Goal: Task Accomplishment & Management: Use online tool/utility

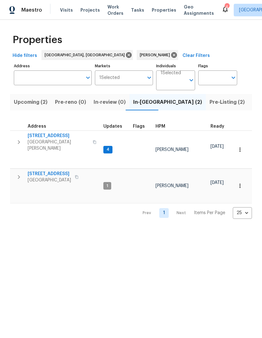
click at [225, 7] on div "4" at bounding box center [227, 7] width 4 height 6
click at [222, 12] on icon at bounding box center [226, 9] width 8 height 8
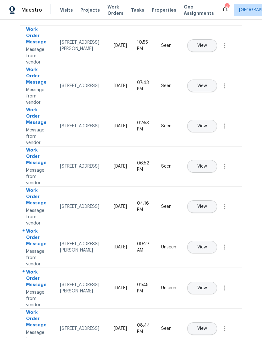
scroll to position [51, 0]
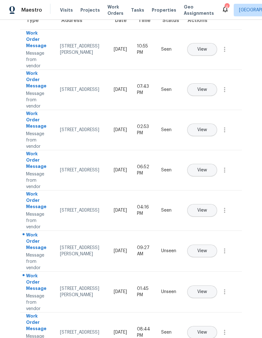
click at [217, 125] on button "View" at bounding box center [202, 130] width 30 height 13
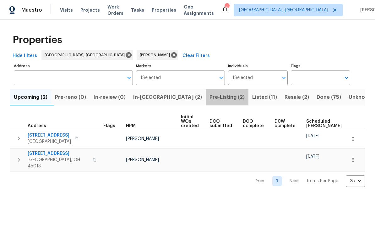
click at [210, 98] on span "Pre-Listing (2)" at bounding box center [227, 97] width 35 height 9
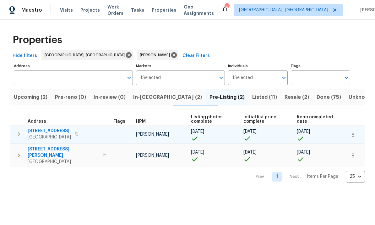
click at [42, 133] on span "5326 Elmwood Ln" at bounding box center [49, 131] width 43 height 6
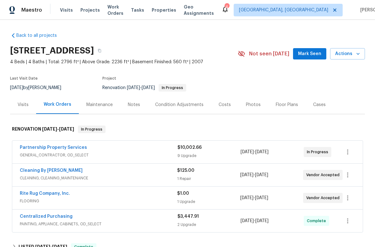
click at [253, 108] on div "Photos" at bounding box center [253, 105] width 15 height 6
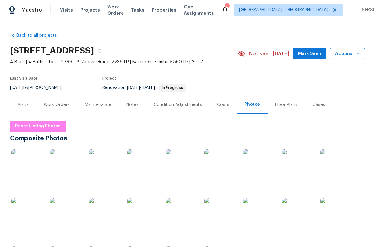
click at [352, 57] on span "Actions" at bounding box center [348, 54] width 25 height 8
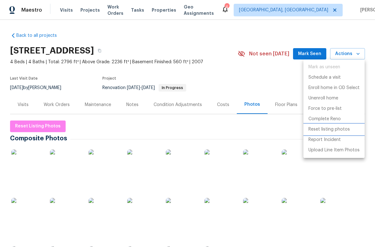
click at [346, 130] on p "Reset listing photos" at bounding box center [330, 129] width 42 height 7
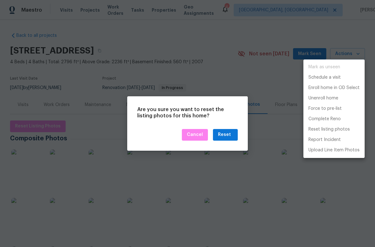
click at [231, 134] on div at bounding box center [187, 123] width 375 height 247
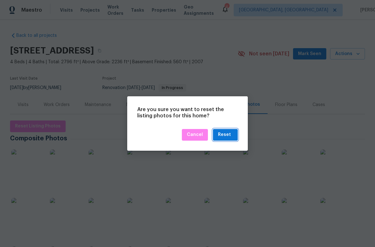
click at [225, 136] on div "Reset" at bounding box center [224, 135] width 13 height 8
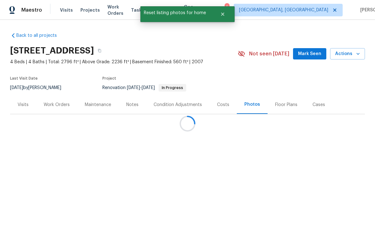
click at [249, 106] on div at bounding box center [187, 123] width 375 height 247
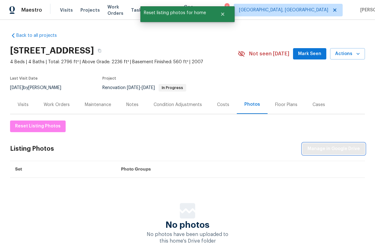
click at [335, 149] on span "Manage in Google Drive" at bounding box center [334, 149] width 53 height 8
